Goal: Task Accomplishment & Management: Complete application form

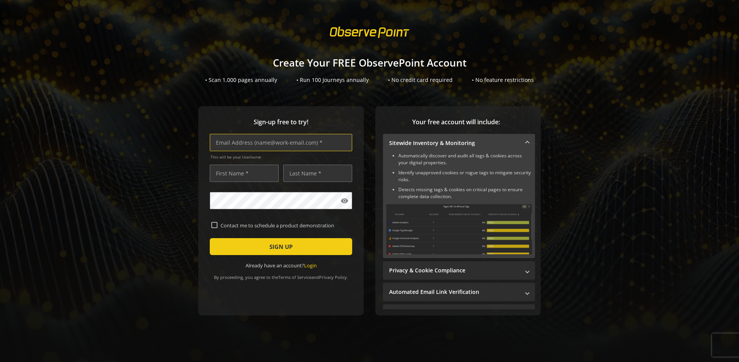
click at [279, 142] on input "text" at bounding box center [281, 142] width 142 height 17
type input "[EMAIL_ADDRESS][DOMAIN_NAME]"
click at [242, 173] on input "text" at bounding box center [244, 173] width 69 height 17
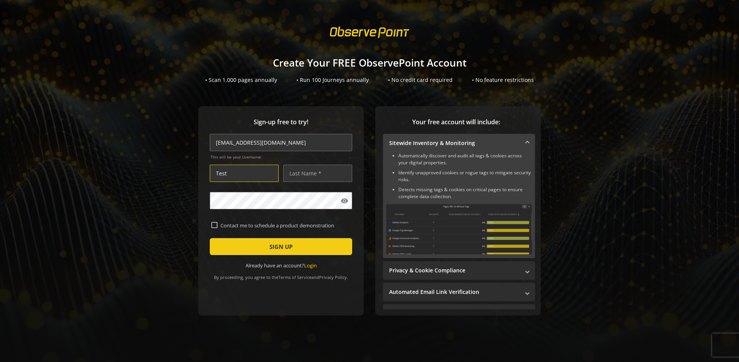
type input "Test"
click at [316, 173] on input "text" at bounding box center [317, 173] width 69 height 17
type input "Test"
click at [279, 247] on span "SIGN UP" at bounding box center [280, 247] width 23 height 14
